Goal: Information Seeking & Learning: Learn about a topic

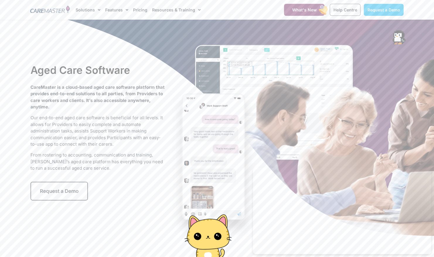
click at [305, 113] on div "Aged Care Software CareMaster is a cloud-based aged care software platform that…" at bounding box center [217, 132] width 379 height 225
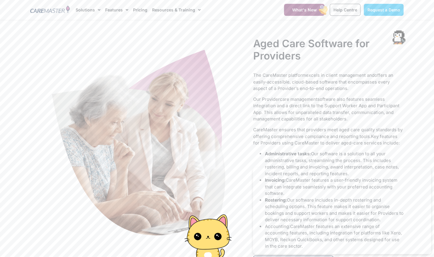
click at [372, 148] on div "The CareMaster platform excels in client management and offers an easily-access…" at bounding box center [328, 160] width 151 height 177
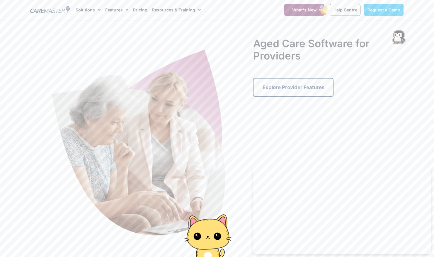
click at [207, 143] on img at bounding box center [139, 144] width 176 height 190
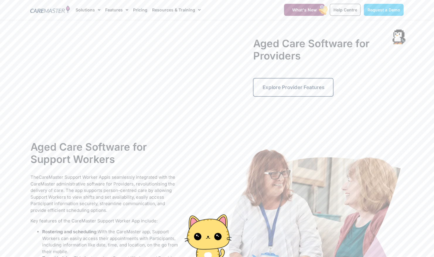
click at [340, 189] on img at bounding box center [316, 236] width 176 height 190
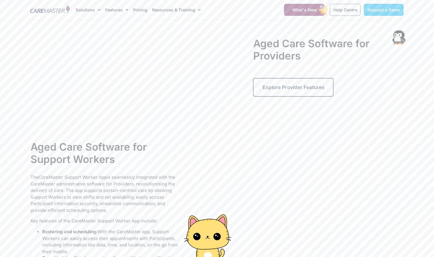
click at [115, 196] on p "The CareMaster Support Worker App is seamlessly integrated with the CareMaster …" at bounding box center [105, 194] width 151 height 40
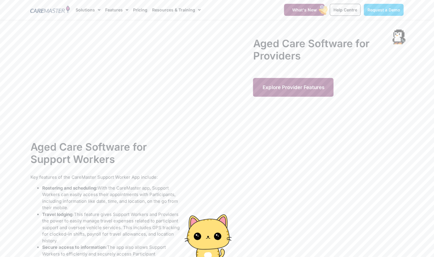
click at [271, 88] on span "Explore Provider Features" at bounding box center [293, 87] width 62 height 6
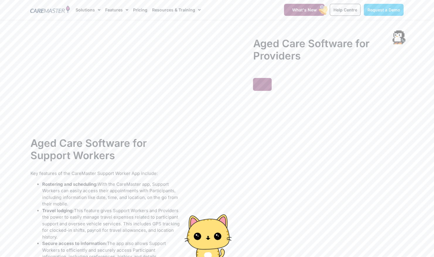
click at [287, 59] on h2 "Aged Care Software for Providers" at bounding box center [328, 49] width 151 height 25
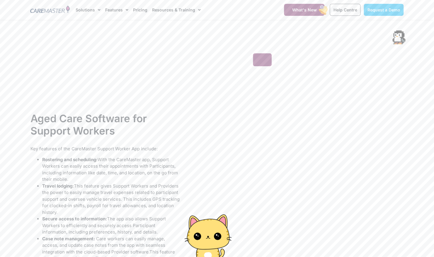
click at [266, 62] on link at bounding box center [262, 59] width 19 height 13
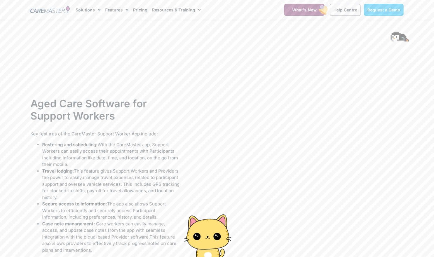
click at [122, 179] on span "This feature gives Support Workers and Providers the power to easily manage tra…" at bounding box center [110, 184] width 137 height 32
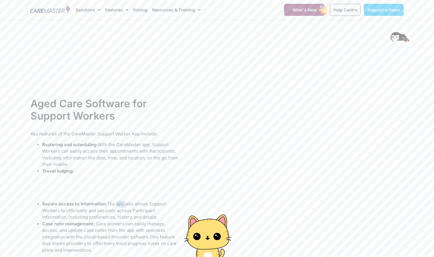
click at [122, 201] on span "The app also allows Support Workers to efficiently and securely access Particip…" at bounding box center [104, 210] width 124 height 19
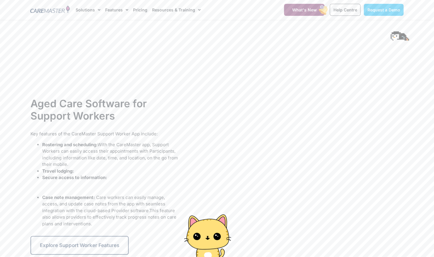
drag, startPoint x: 122, startPoint y: 179, endPoint x: 106, endPoint y: 210, distance: 34.7
click at [106, 210] on ul "Rostering and scheduling: With the CareMaster app, Support Workers can easily a…" at bounding box center [105, 184] width 151 height 86
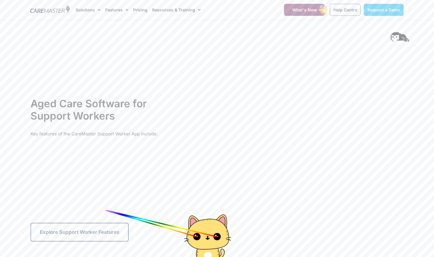
click at [107, 207] on li "Case note management: Care workers can easily manage, access, and update case n…" at bounding box center [110, 195] width 141 height 46
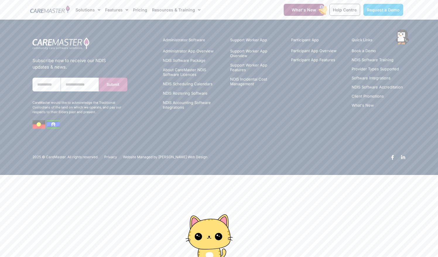
drag, startPoint x: 107, startPoint y: 207, endPoint x: 112, endPoint y: 176, distance: 30.9
click at [112, 175] on html "Skip to content Request a Demo Solutions AI Roster Optimiser NDIS Software for …" at bounding box center [219, 87] width 438 height 175
drag, startPoint x: 112, startPoint y: 176, endPoint x: 91, endPoint y: 153, distance: 31.3
click at [91, 153] on div "2025 © CareMaster. All rights reserved. Privacy Website Managed by Paul Napper …" at bounding box center [128, 159] width 196 height 14
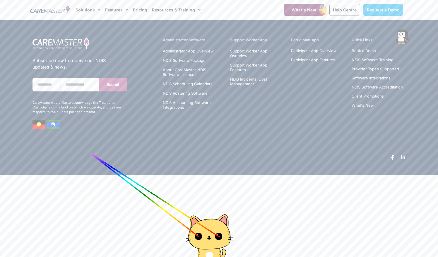
click at [91, 153] on div "2025 © CareMaster. All rights reserved. Privacy Website Managed by Paul Napper …" at bounding box center [128, 159] width 196 height 14
